Goal: Task Accomplishment & Management: Complete application form

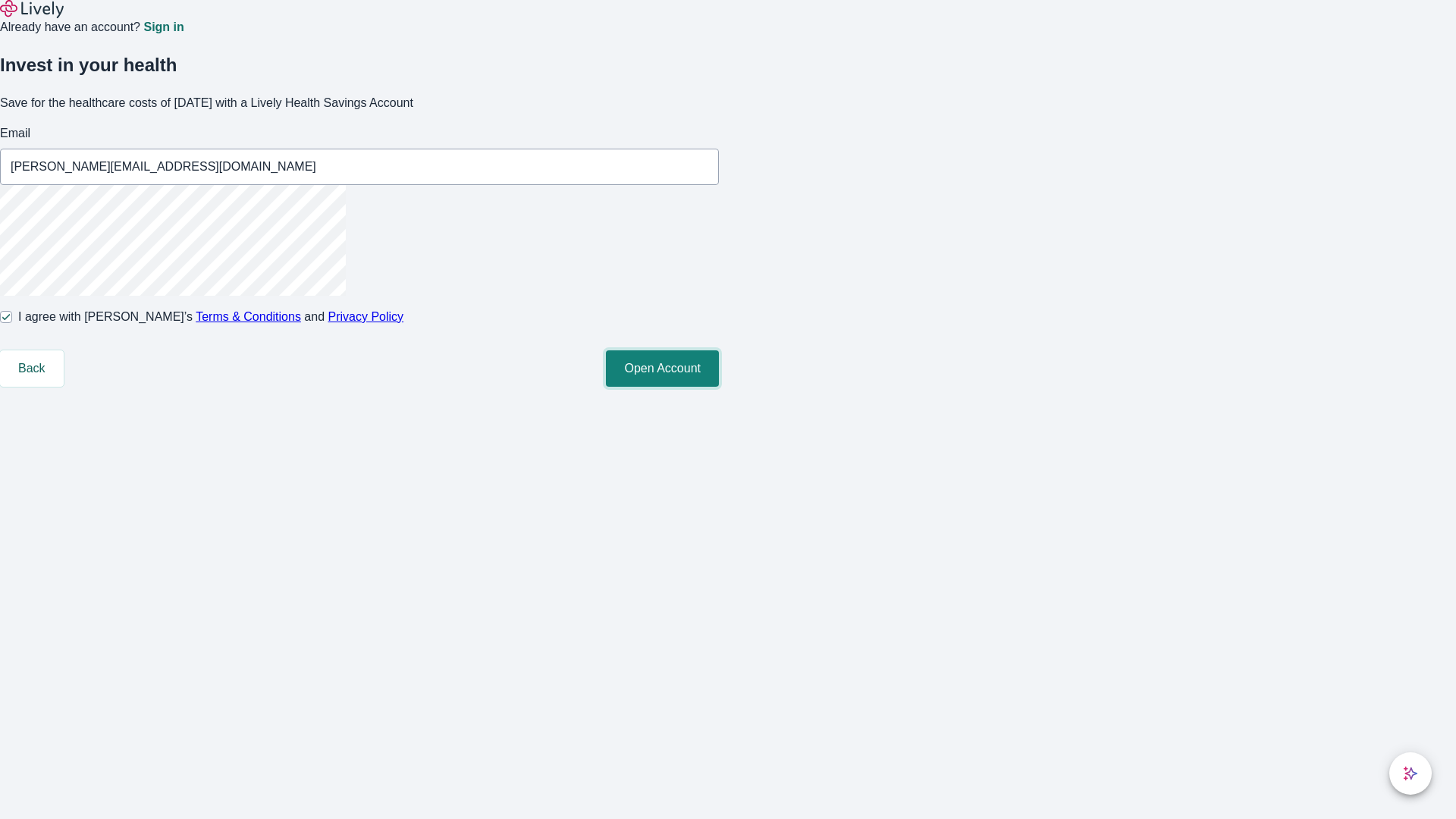
click at [719, 387] on button "Open Account" at bounding box center [662, 369] width 113 height 36
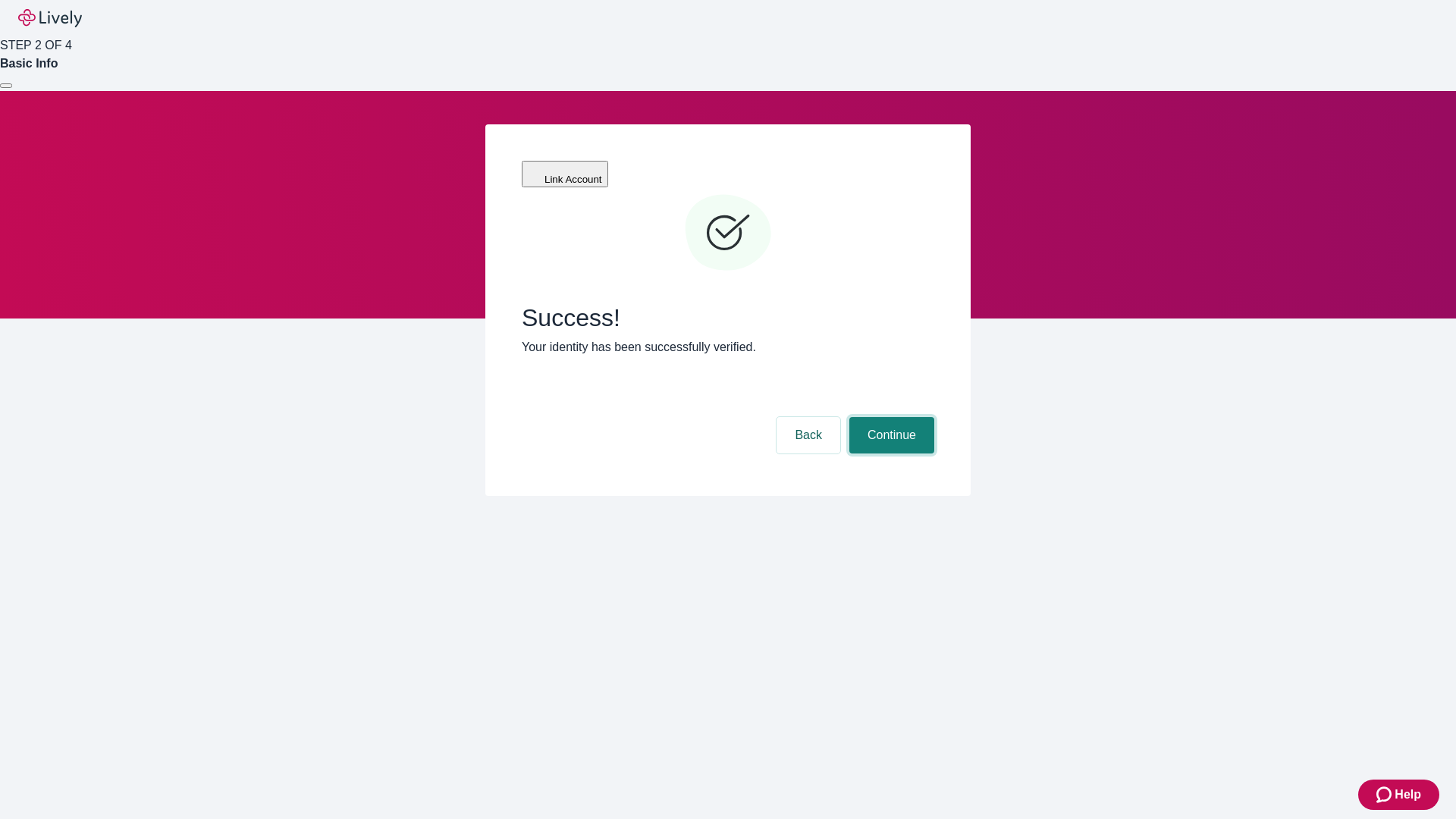
click at [889, 417] on button "Continue" at bounding box center [892, 435] width 85 height 36
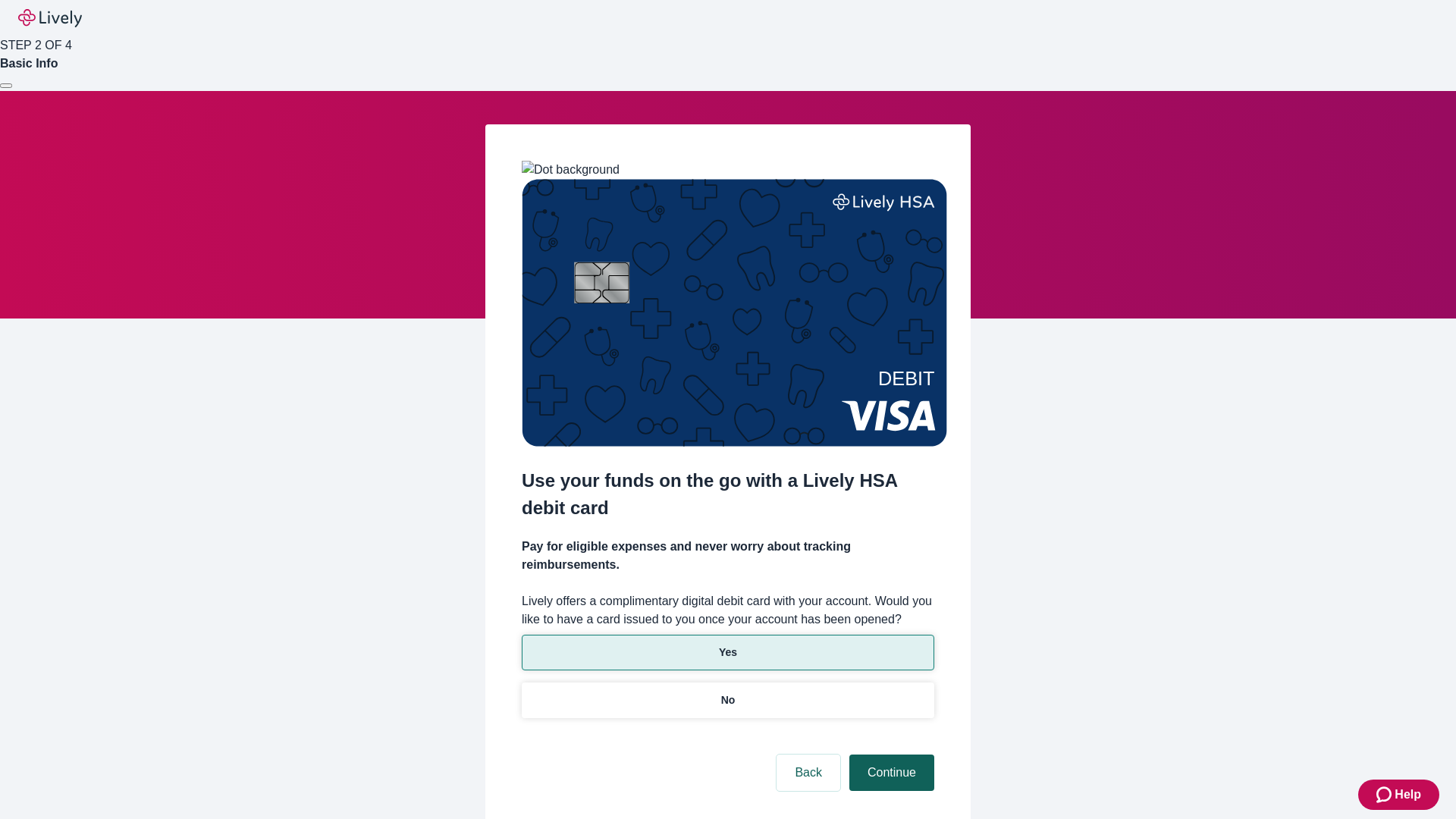
click at [727, 644] on p "Yes" at bounding box center [727, 652] width 18 height 16
click at [889, 755] on button "Continue" at bounding box center [892, 773] width 85 height 36
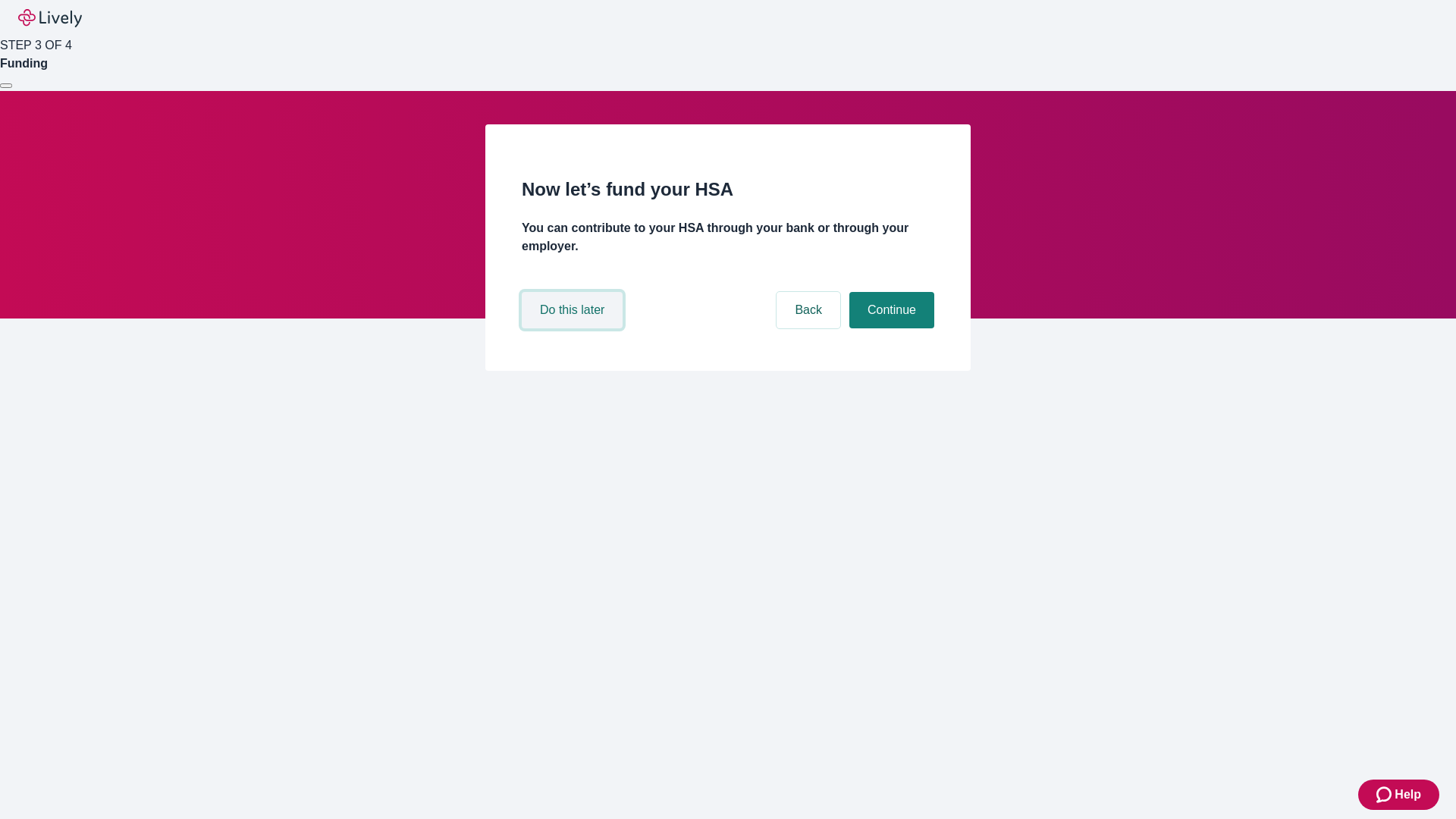
click at [574, 328] on button "Do this later" at bounding box center [571, 310] width 101 height 36
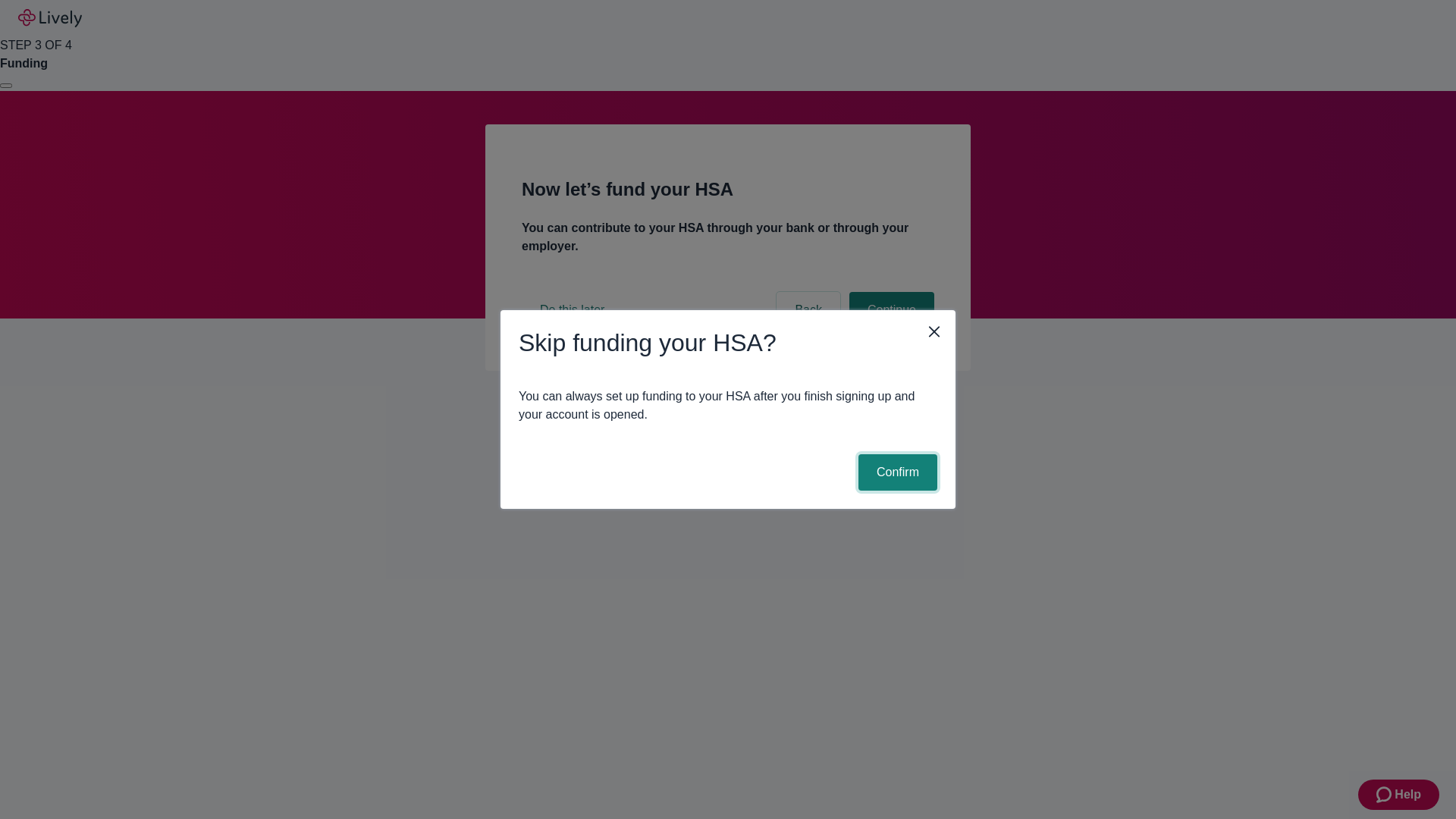
click at [896, 472] on button "Confirm" at bounding box center [897, 472] width 79 height 36
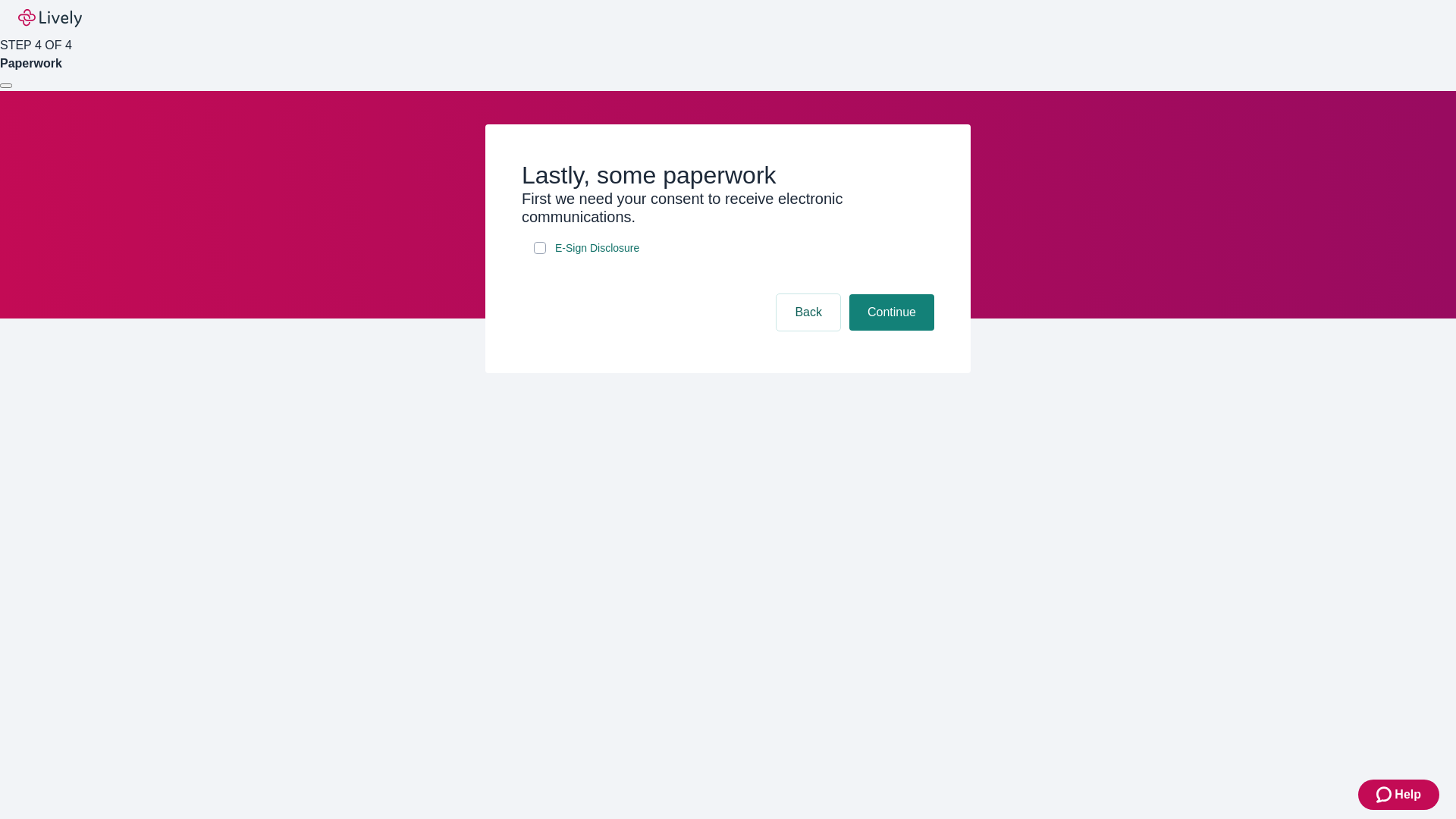
click at [540, 254] on input "E-Sign Disclosure" at bounding box center [539, 247] width 12 height 12
checkbox input "true"
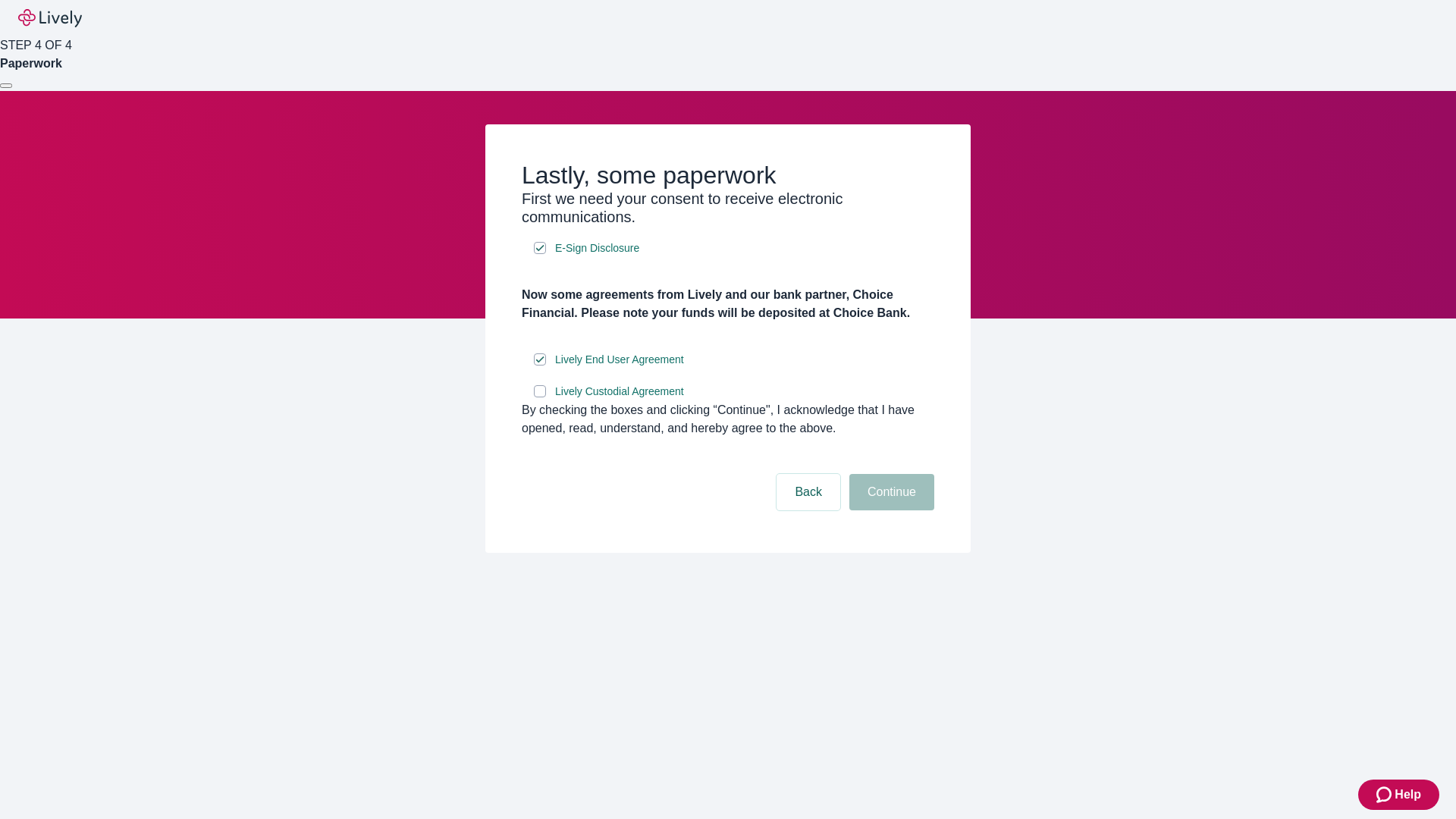
click at [540, 398] on input "Lively Custodial Agreement" at bounding box center [539, 391] width 12 height 12
checkbox input "true"
click at [889, 511] on button "Continue" at bounding box center [892, 492] width 85 height 36
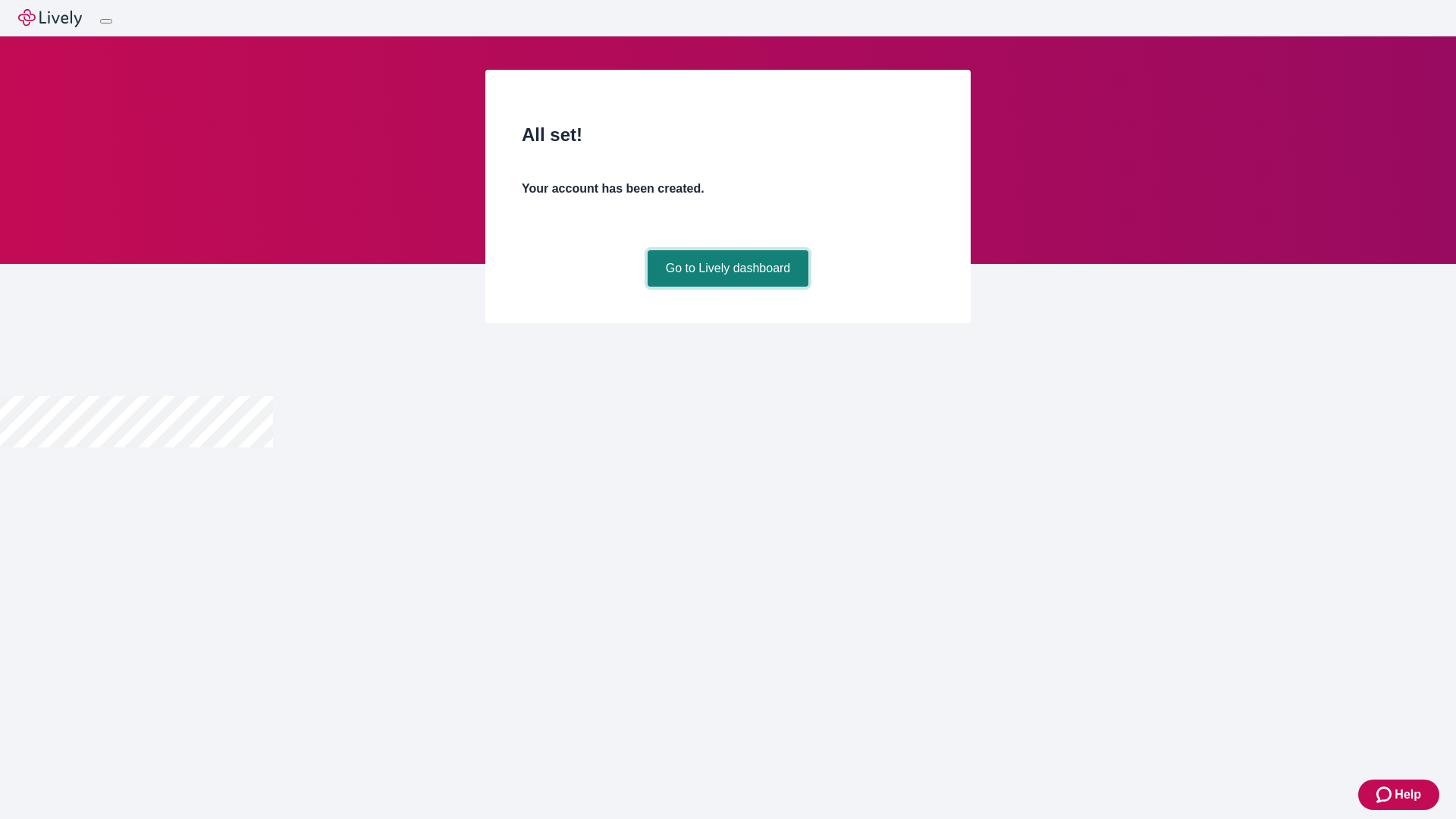
click at [727, 287] on link "Go to Lively dashboard" at bounding box center [728, 269] width 161 height 36
